Goal: Transaction & Acquisition: Download file/media

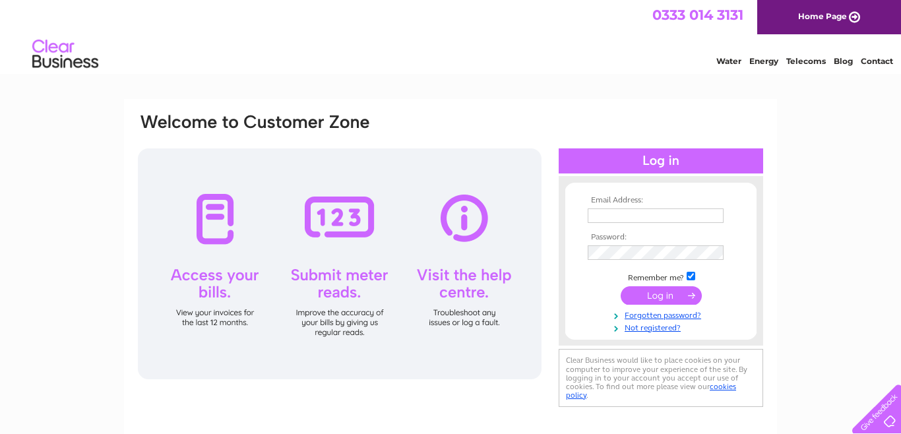
type input "lesgarconnesstore@gmail.com"
click at [660, 295] on input "submit" at bounding box center [661, 295] width 81 height 18
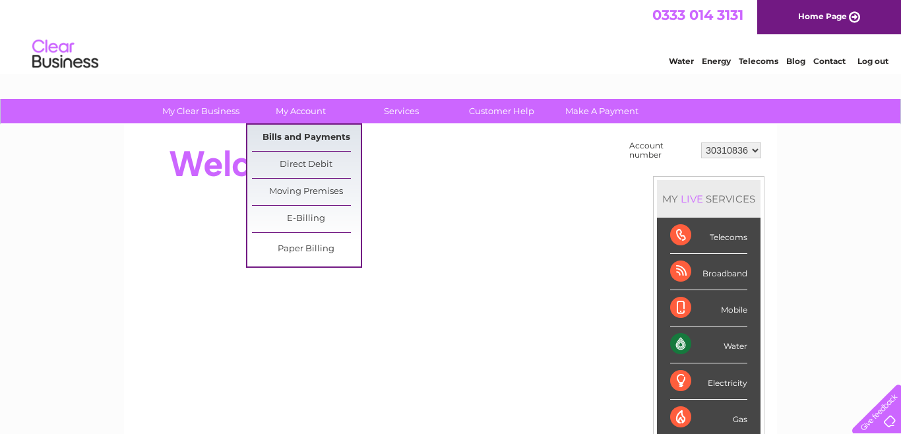
click at [310, 140] on link "Bills and Payments" at bounding box center [306, 138] width 109 height 26
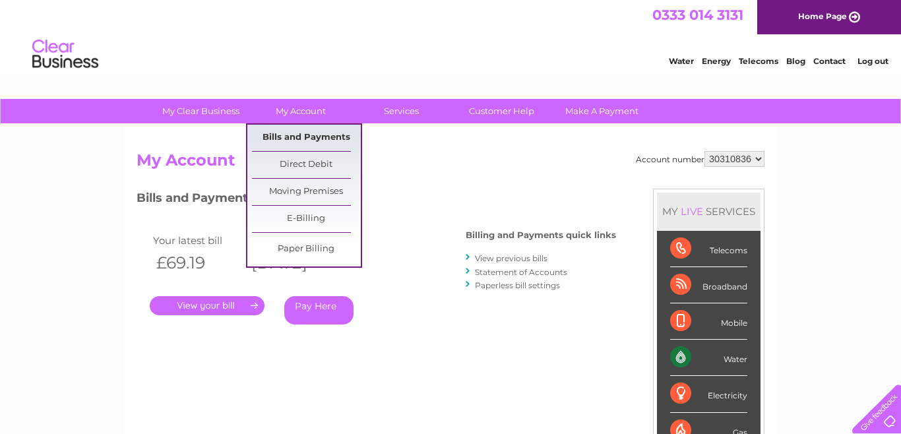
click at [295, 135] on link "Bills and Payments" at bounding box center [306, 138] width 109 height 26
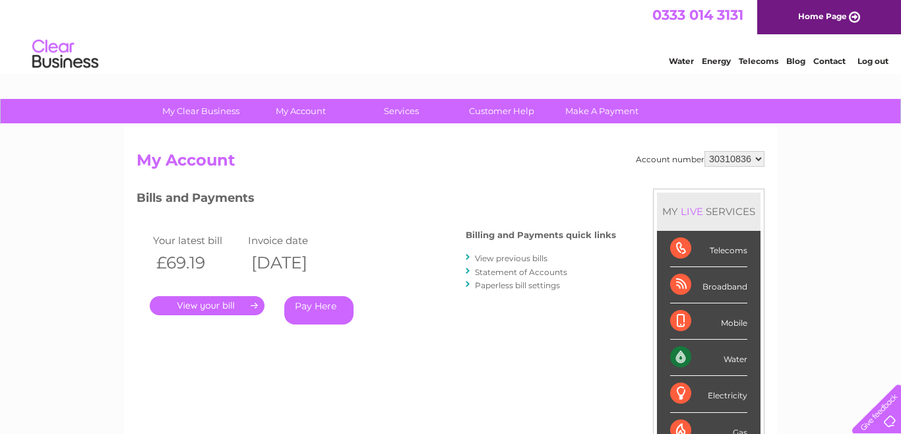
click at [520, 259] on link "View previous bills" at bounding box center [511, 258] width 73 height 10
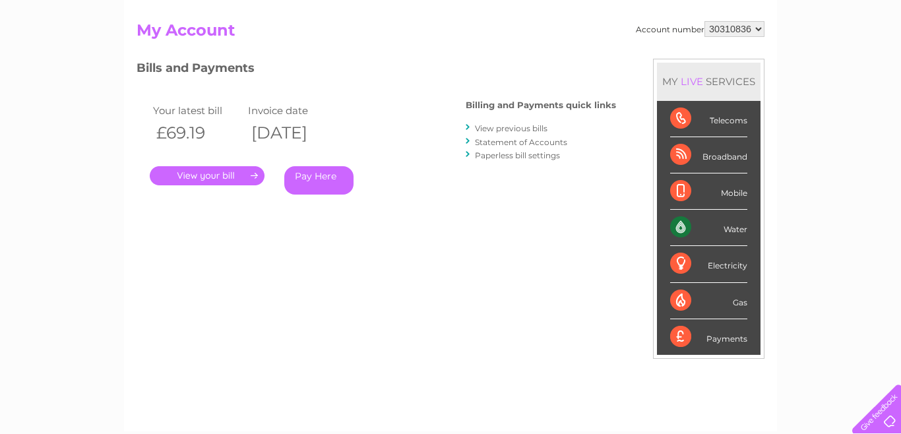
scroll to position [126, 0]
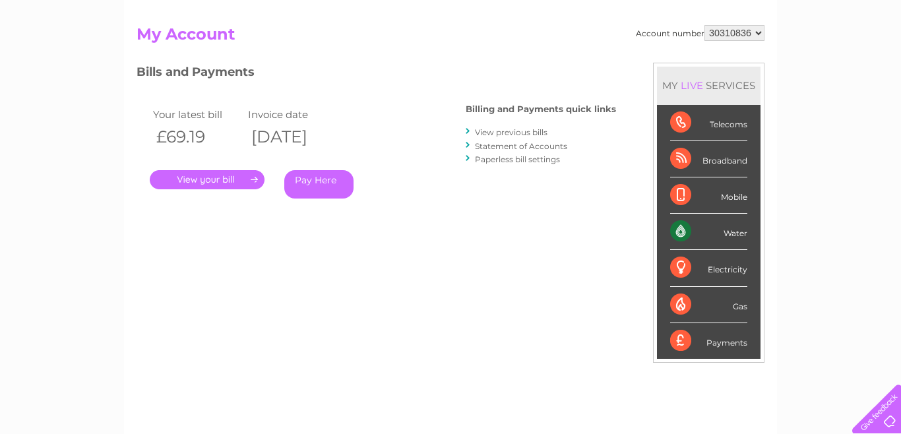
click at [509, 133] on link "View previous bills" at bounding box center [511, 132] width 73 height 10
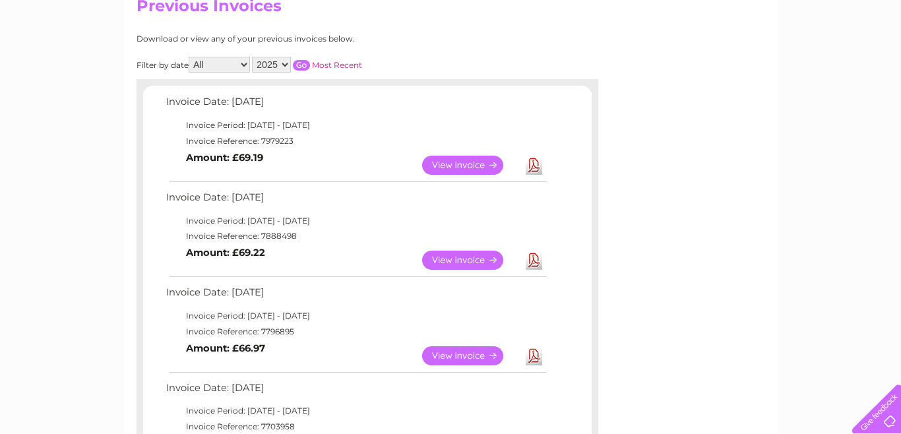
scroll to position [173, 0]
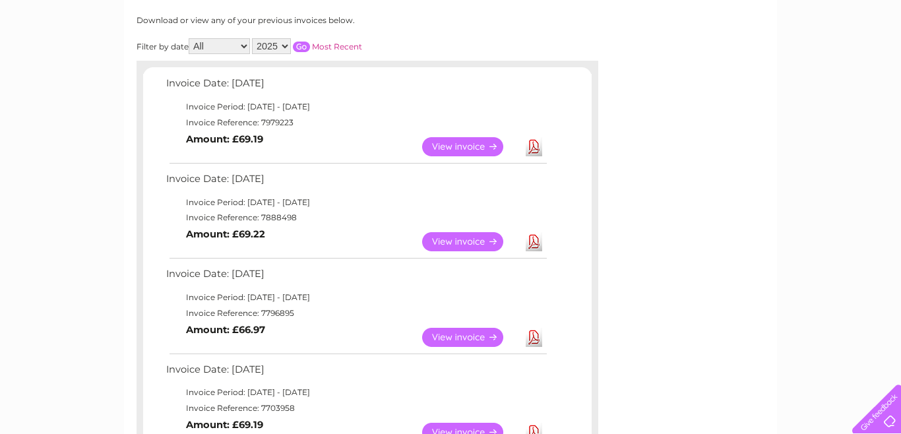
click at [536, 338] on link "Download" at bounding box center [534, 337] width 16 height 19
